Goal: Information Seeking & Learning: Learn about a topic

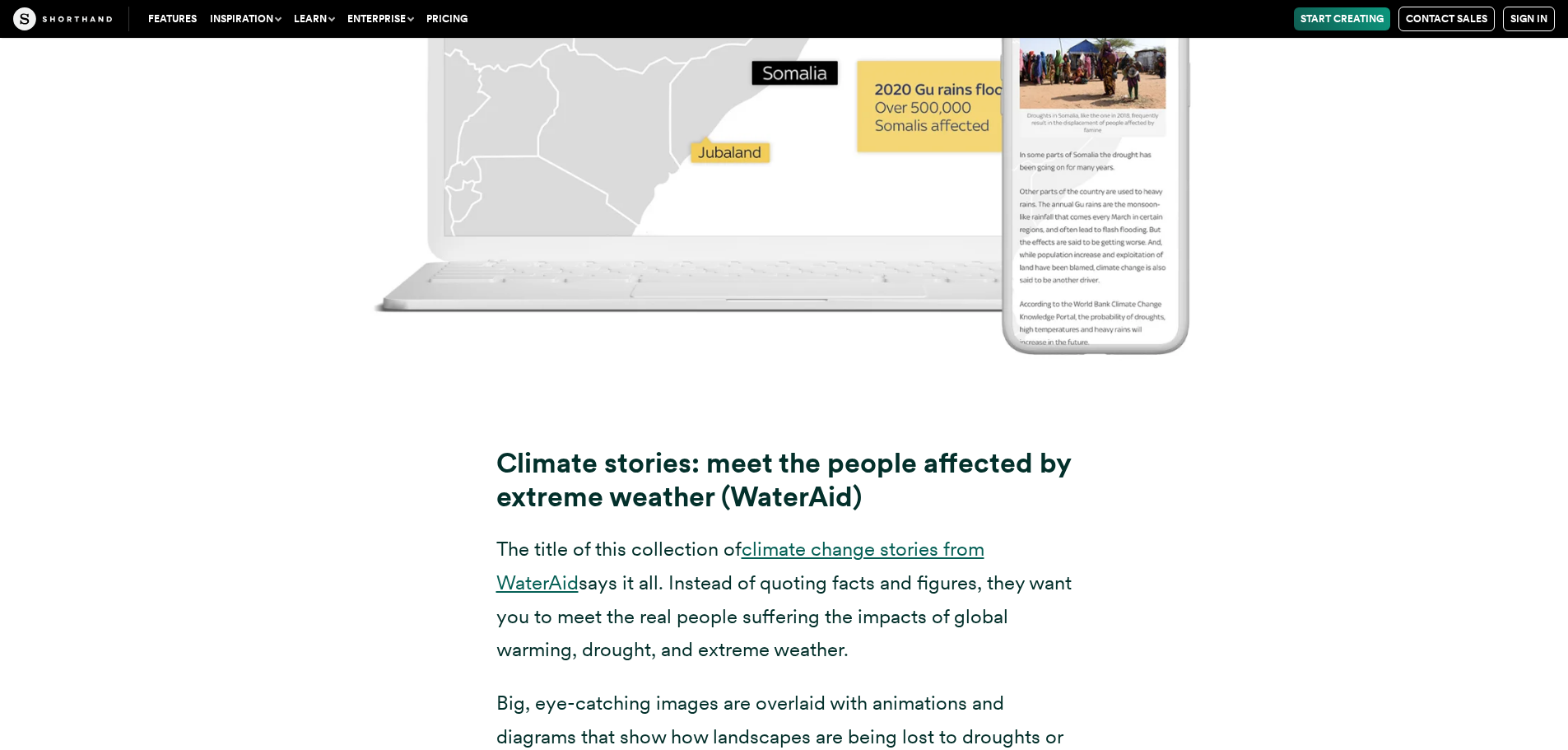
scroll to position [10470, 0]
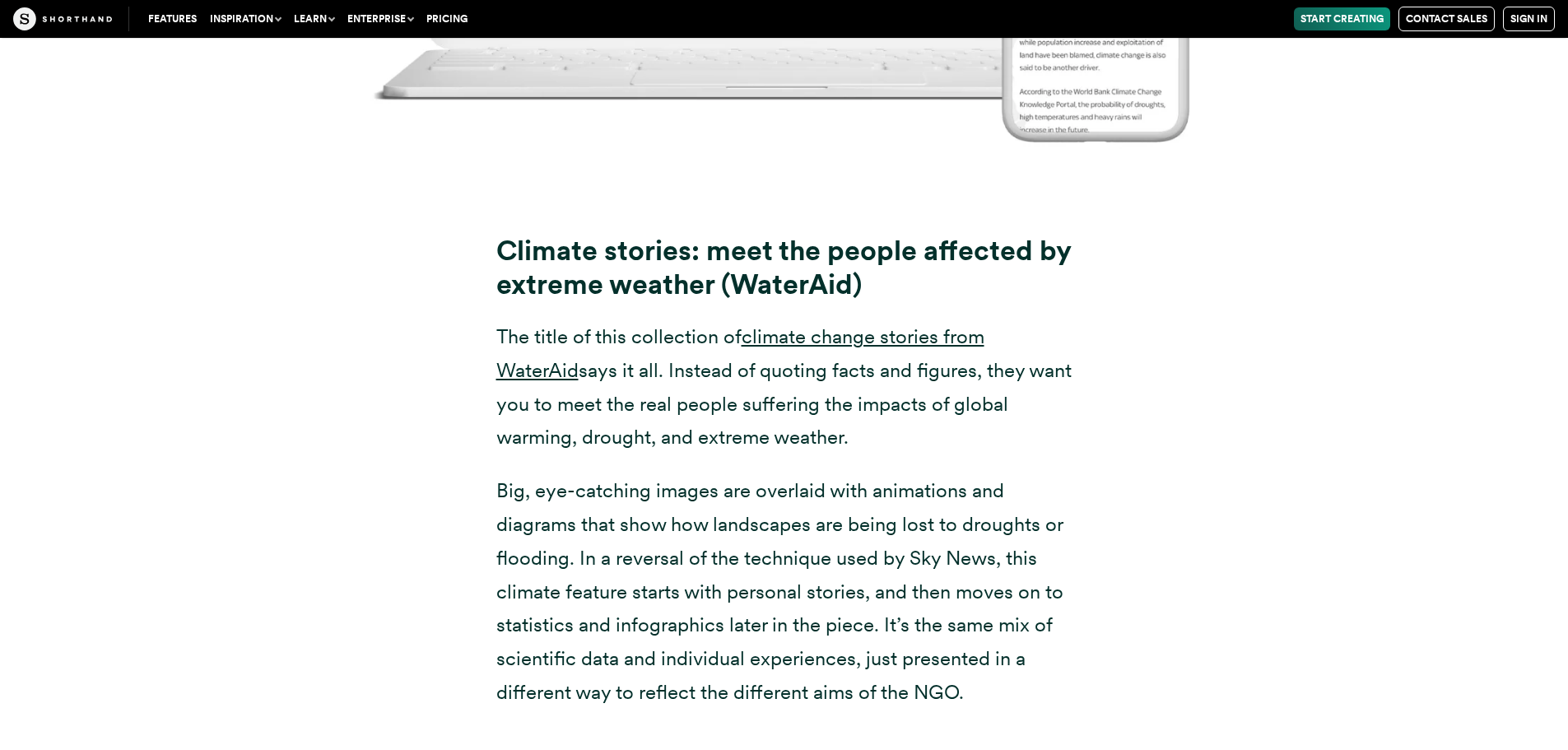
scroll to position [10790, 0]
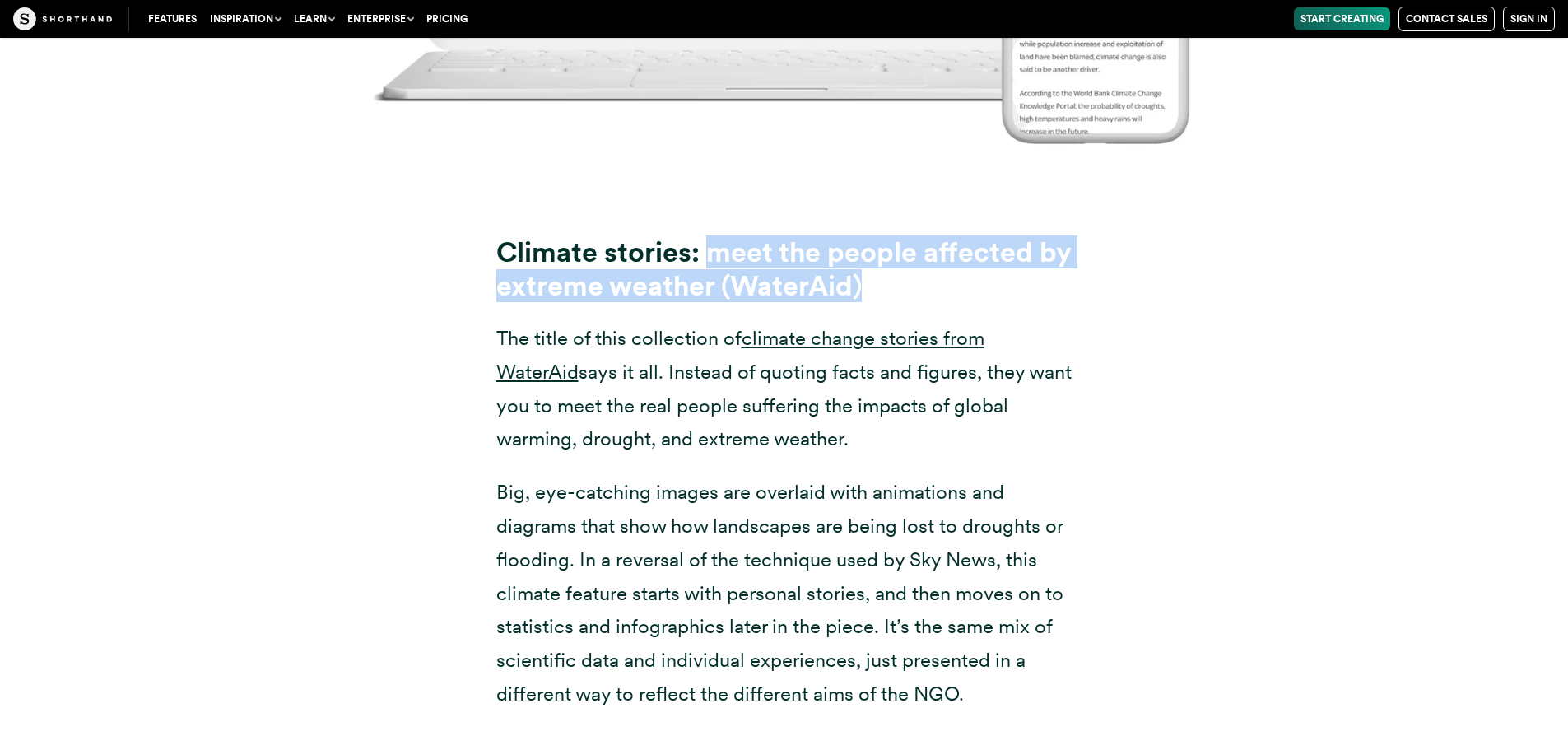
drag, startPoint x: 706, startPoint y: 213, endPoint x: 894, endPoint y: 250, distance: 191.6
click at [894, 250] on h3 "Climate stories: meet the people affected by extreme weather (WaterAid)" at bounding box center [784, 268] width 576 height 67
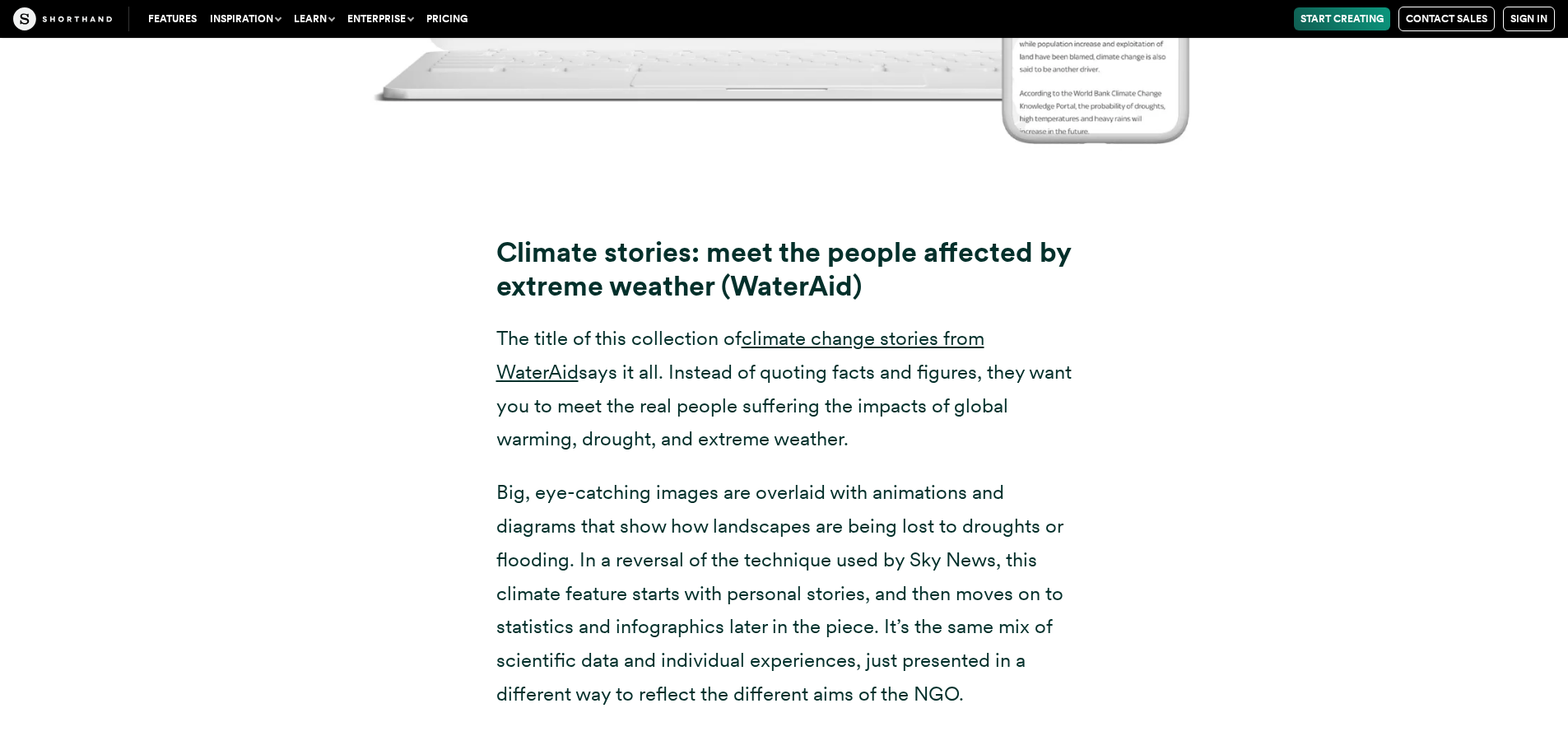
drag, startPoint x: 564, startPoint y: 233, endPoint x: 555, endPoint y: 234, distance: 9.1
click at [563, 235] on strong "Climate stories: meet the people affected by extreme weather (WaterAid)" at bounding box center [784, 268] width 574 height 66
click at [499, 235] on strong "Climate stories: meet the people affected by extreme weather (WaterAid)" at bounding box center [784, 268] width 574 height 66
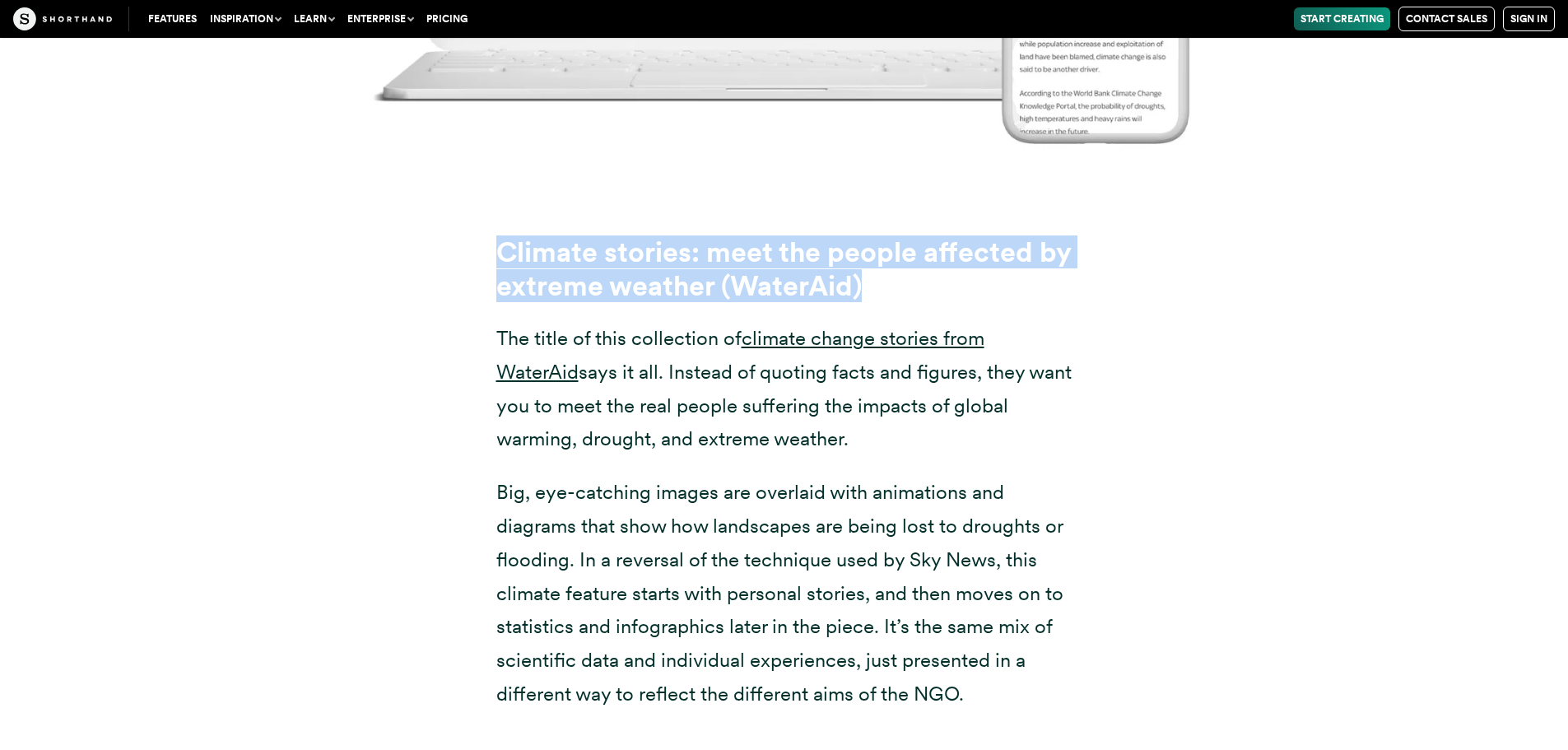
drag, startPoint x: 490, startPoint y: 218, endPoint x: 893, endPoint y: 259, distance: 405.1
click at [893, 259] on div "Climate stories: meet the people affected by extreme weather (WaterAid) The tit…" at bounding box center [784, 447] width 642 height 528
copy strong "Climate stories: meet the people affected by extreme weather (WaterAid)"
